Goal: Navigation & Orientation: Find specific page/section

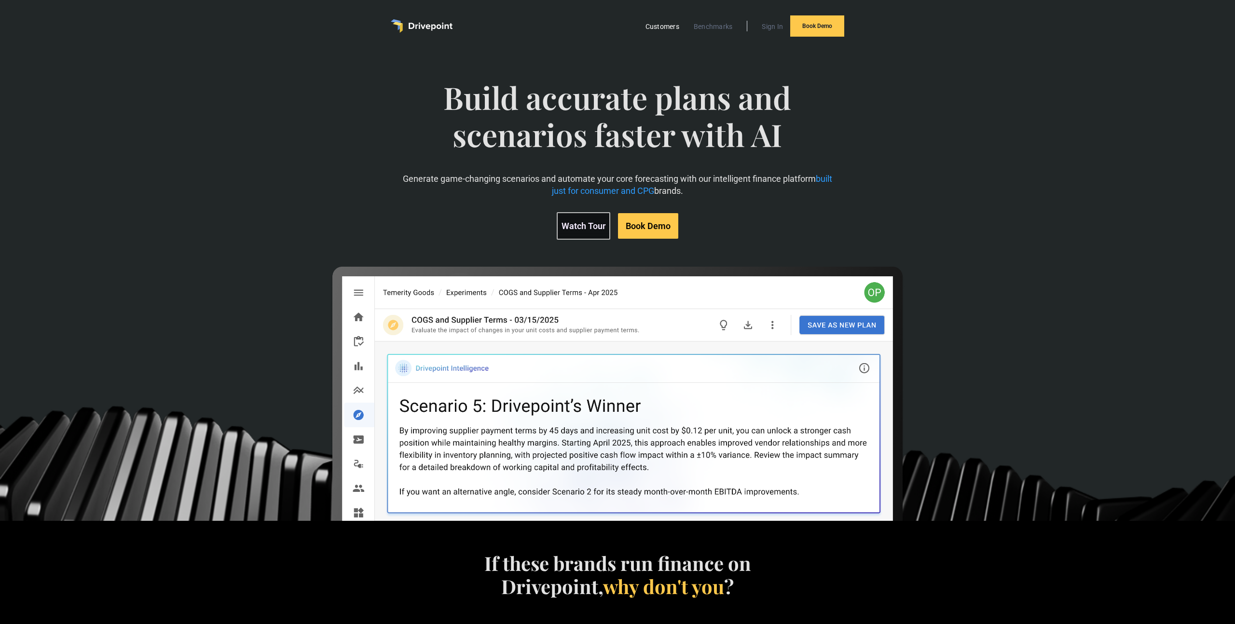
click at [671, 26] on link "Customers" at bounding box center [661, 26] width 43 height 13
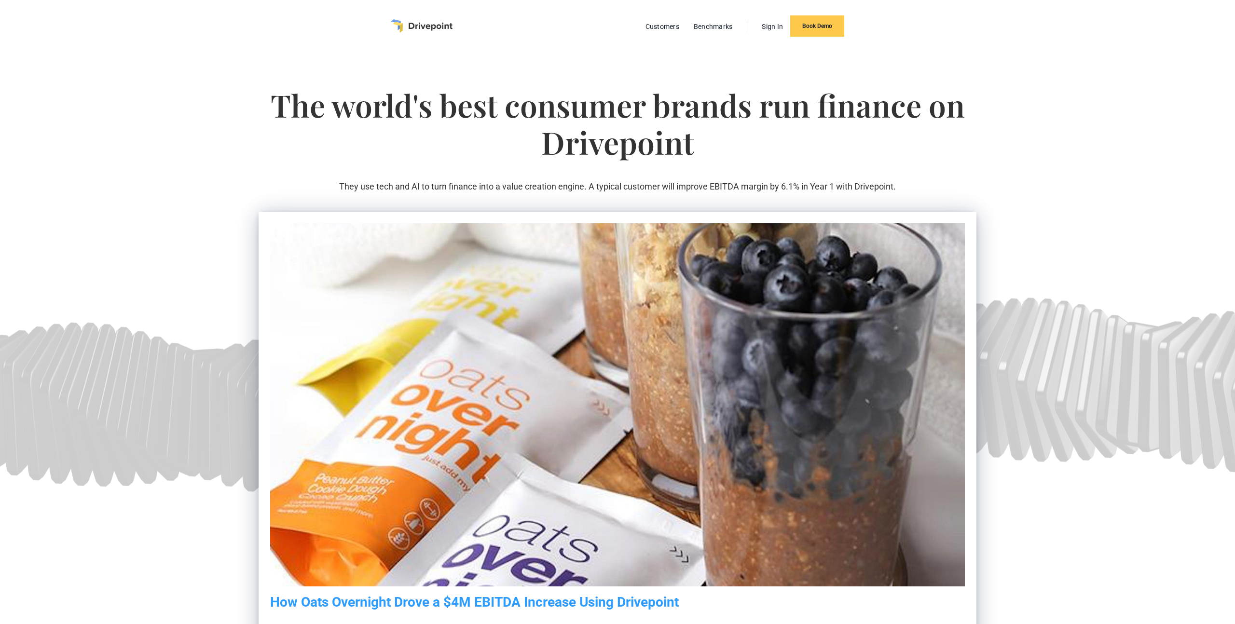
click at [421, 27] on img "home" at bounding box center [422, 26] width 62 height 14
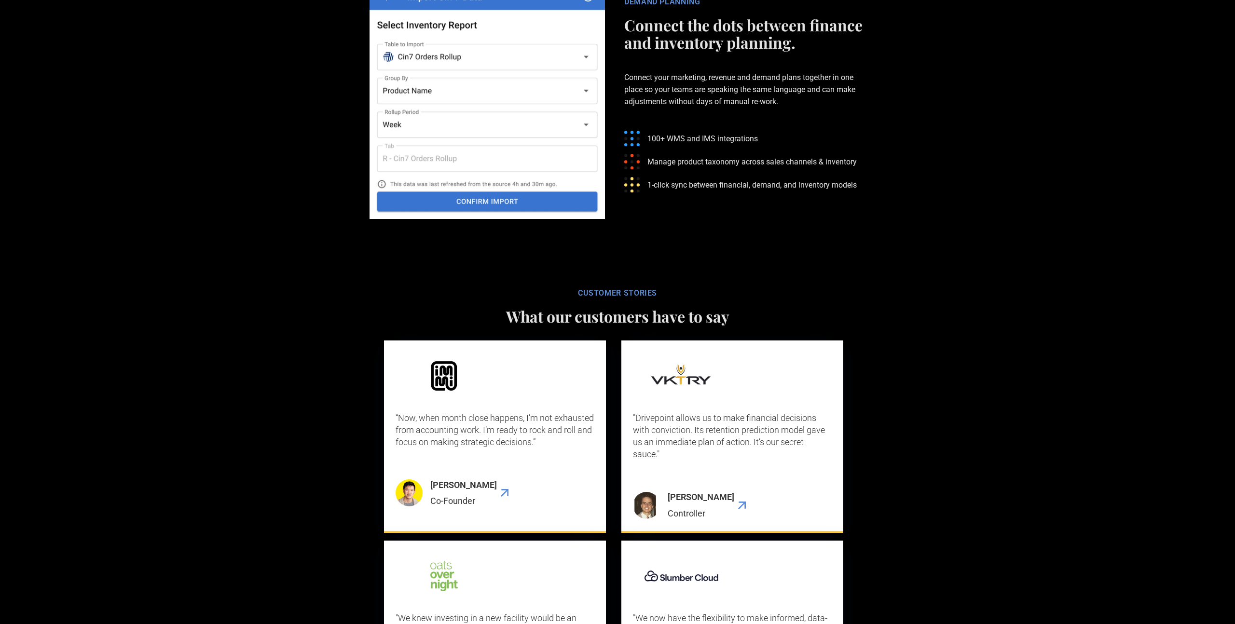
scroll to position [2379, 0]
